Goal: Task Accomplishment & Management: Manage account settings

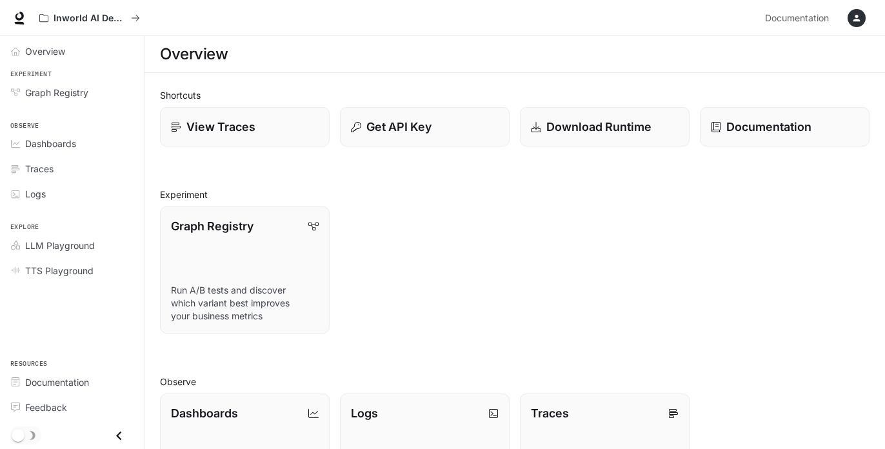
click at [704, 19] on icon "button" at bounding box center [857, 18] width 10 height 10
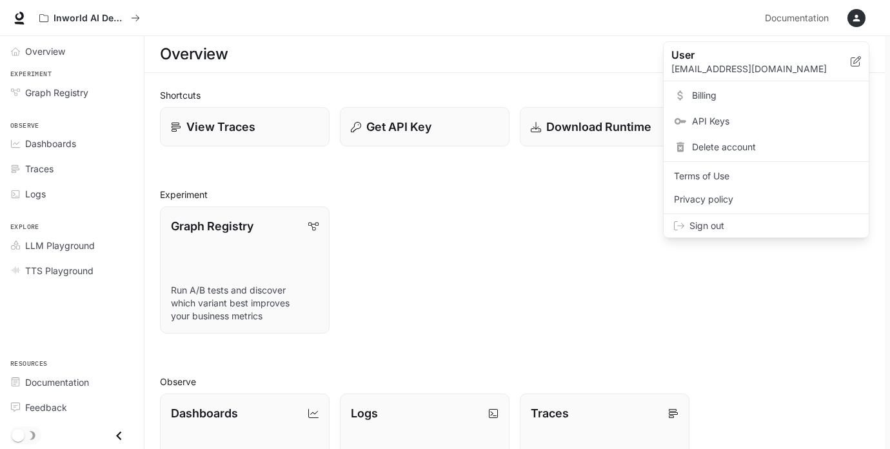
click at [704, 105] on link "Billing" at bounding box center [766, 95] width 200 height 23
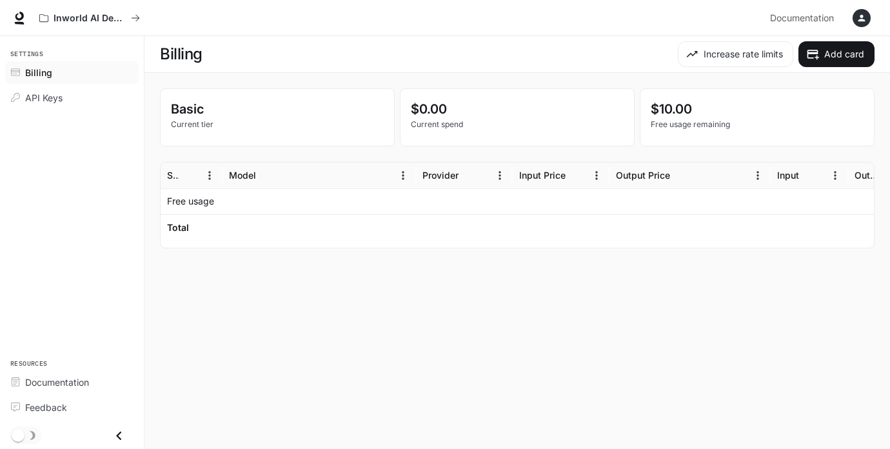
click at [439, 209] on div at bounding box center [464, 201] width 97 height 26
click at [37, 94] on span "API Keys" at bounding box center [43, 98] width 37 height 14
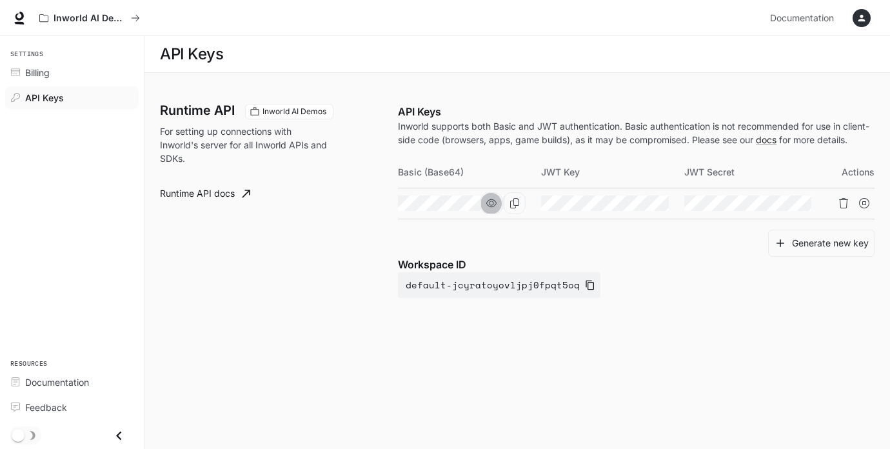
click at [498, 214] on button "button" at bounding box center [492, 203] width 22 height 22
click at [52, 97] on span "API Keys" at bounding box center [44, 98] width 39 height 14
click at [50, 68] on div "Billing" at bounding box center [79, 73] width 108 height 14
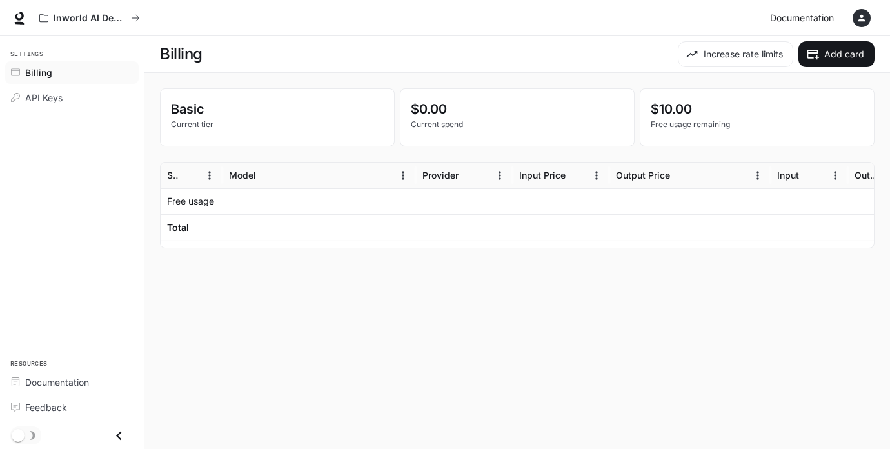
click at [704, 19] on span "Documentation" at bounding box center [802, 18] width 64 height 16
